Goal: Task Accomplishment & Management: Complete application form

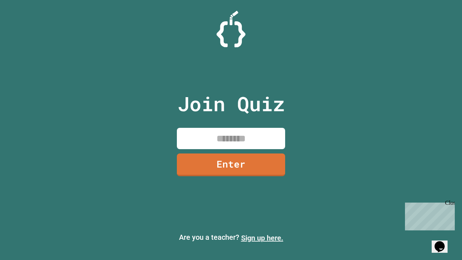
click at [262, 238] on link "Sign up here." at bounding box center [262, 237] width 42 height 9
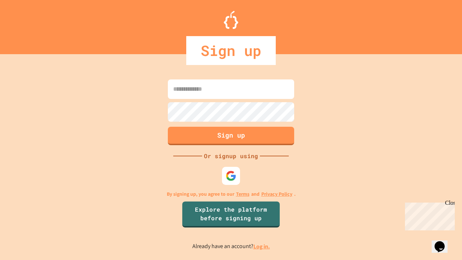
click at [262, 246] on link "Log in." at bounding box center [261, 246] width 17 height 8
